Goal: Share content: Share content

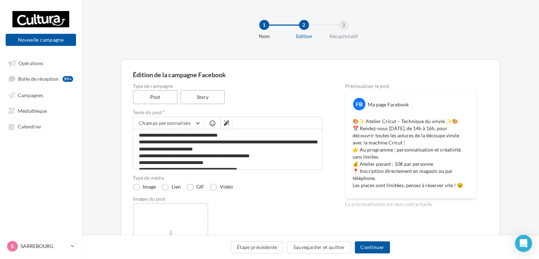
scroll to position [13, 0]
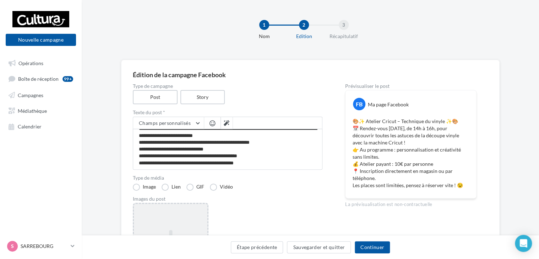
click at [175, 216] on div "Ajouter une image Format: png, jpg" at bounding box center [171, 248] width 76 height 92
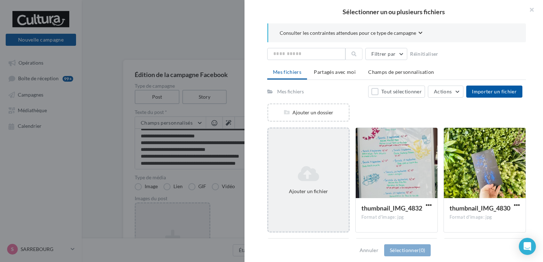
click at [315, 157] on div "Ajouter un fichier" at bounding box center [308, 180] width 82 height 105
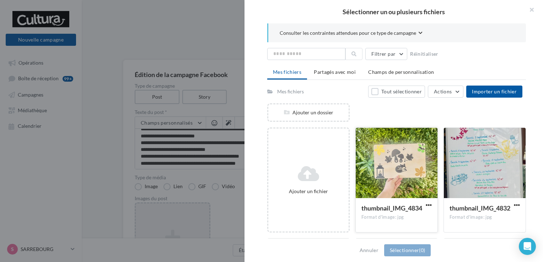
click at [412, 163] on div at bounding box center [397, 163] width 82 height 71
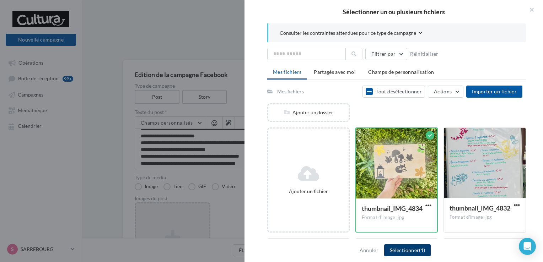
click at [418, 248] on button "Sélectionner (1)" at bounding box center [407, 250] width 47 height 12
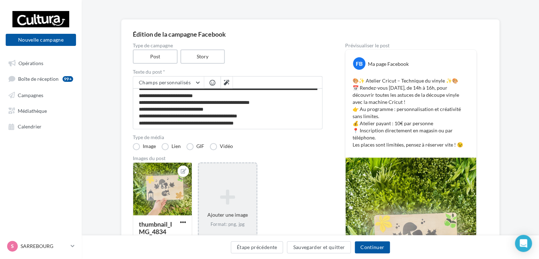
scroll to position [51, 0]
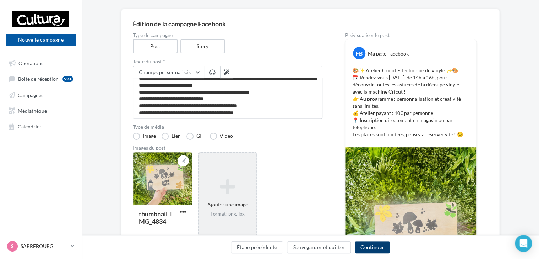
click at [370, 244] on button "Continuer" at bounding box center [372, 247] width 35 height 12
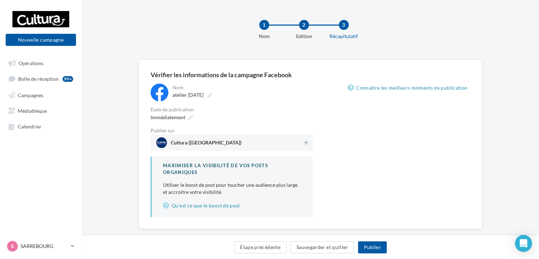
click at [282, 140] on span "Cultura (Sarrebourg)" at bounding box center [229, 142] width 146 height 11
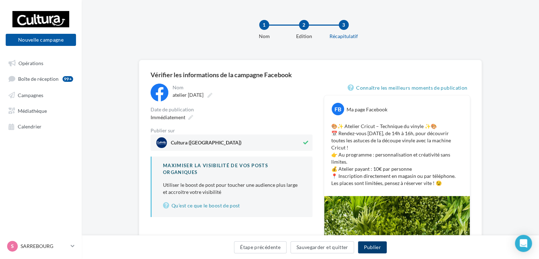
click at [369, 242] on button "Publier" at bounding box center [372, 247] width 28 height 12
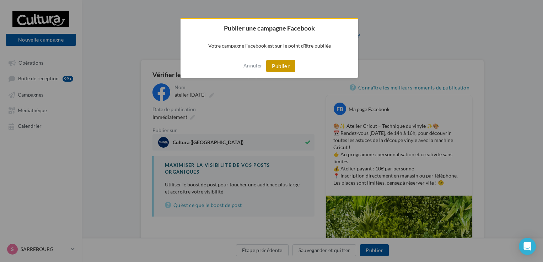
click at [282, 66] on button "Publier" at bounding box center [280, 66] width 29 height 12
